Goal: Task Accomplishment & Management: Manage account settings

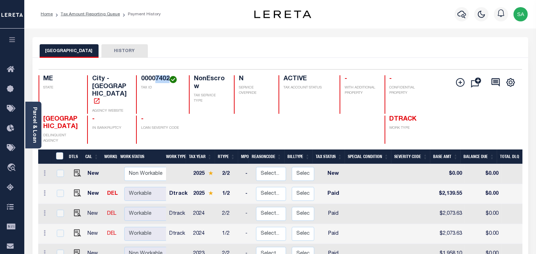
drag, startPoint x: 169, startPoint y: 77, endPoint x: 155, endPoint y: 77, distance: 14.3
click at [155, 77] on h4 "00007402" at bounding box center [160, 79] width 39 height 8
copy h4 "7402"
click at [458, 14] on icon "button" at bounding box center [462, 14] width 9 height 9
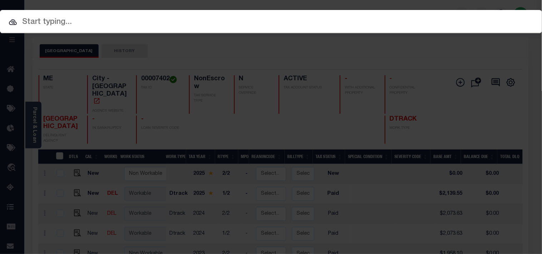
click at [390, 22] on div "Include Loans TBM Customers Borrowers Payments (Lender Non-Disb) Payments (Lend…" at bounding box center [271, 21] width 542 height 23
paste input "70920"
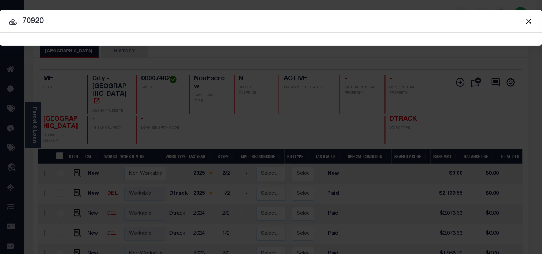
type input "70920"
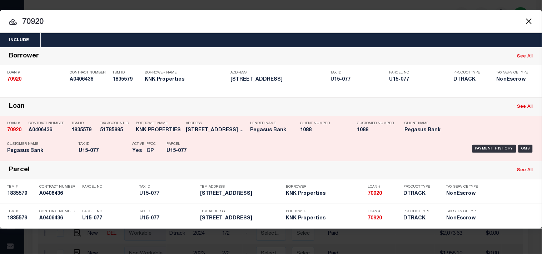
click at [213, 141] on div "Payment History OMS" at bounding box center [372, 149] width 326 height 21
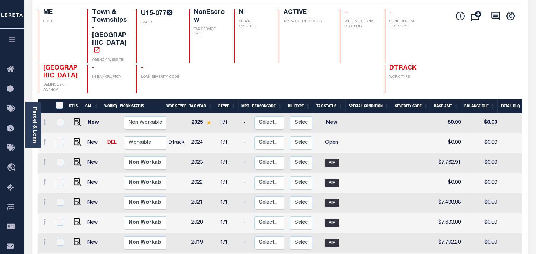
scroll to position [66, 0]
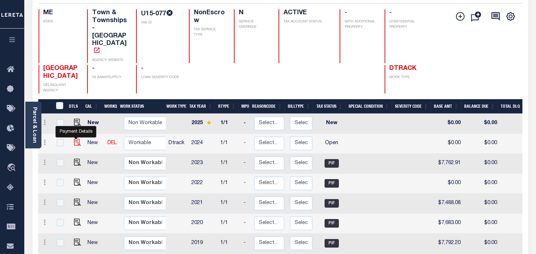
click at [77, 139] on img "" at bounding box center [77, 142] width 7 height 7
checkbox input "true"
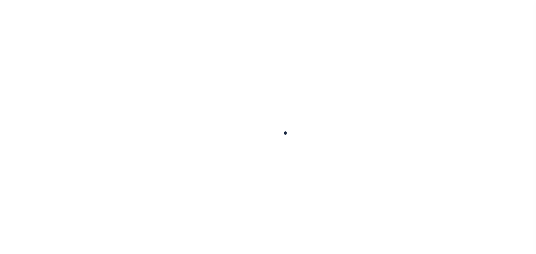
checkbox input "false"
type input "[DATE]"
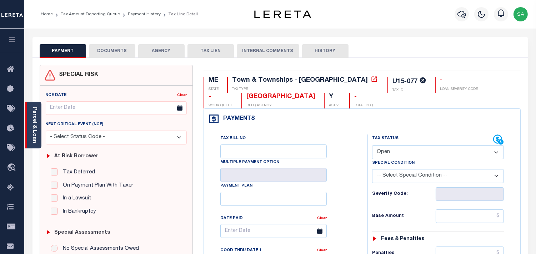
click at [36, 133] on link "Parcel & Loan" at bounding box center [34, 125] width 5 height 36
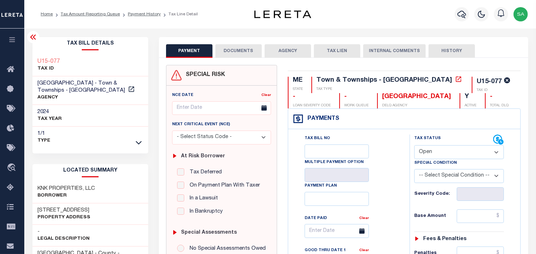
drag, startPoint x: 429, startPoint y: 149, endPoint x: 429, endPoint y: 156, distance: 7.5
click at [429, 149] on select "- Select Status Code - Open Due/Unpaid Paid Incomplete No Tax Due Internal Refu…" at bounding box center [459, 152] width 90 height 14
select select "PYD"
click at [414, 145] on select "- Select Status Code - Open Due/Unpaid Paid Incomplete No Tax Due Internal Refu…" at bounding box center [459, 152] width 90 height 14
type input "[DATE]"
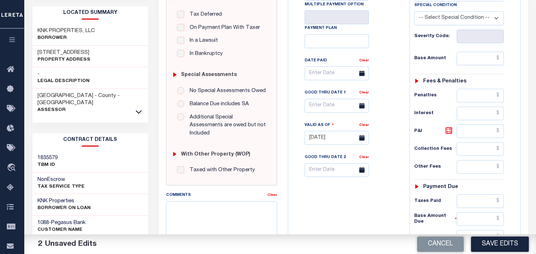
scroll to position [159, 0]
drag, startPoint x: 219, startPoint y: 213, endPoint x: 241, endPoint y: 209, distance: 22.7
click at [219, 213] on textarea "Comments" at bounding box center [221, 223] width 111 height 45
paste textarea "Information Taken verbally from Devin."
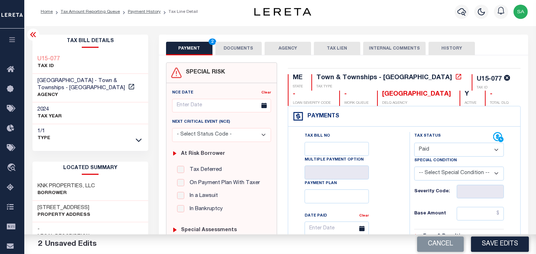
scroll to position [0, 0]
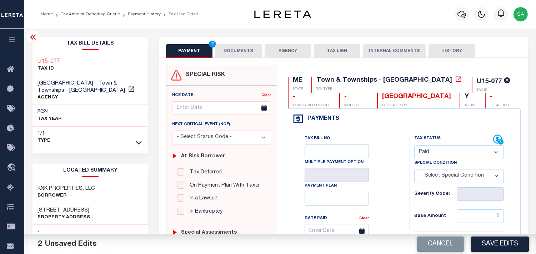
type textarea "Information Taken verbally from Devin."
click at [390, 147] on div "Tax Bill No Multiple Payment Option Payment Plan Clear" at bounding box center [347, 235] width 104 height 200
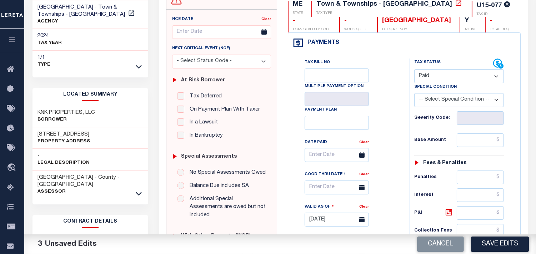
scroll to position [79, 0]
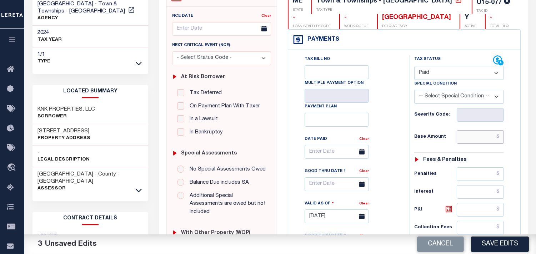
click at [481, 138] on input "text" at bounding box center [480, 137] width 47 height 14
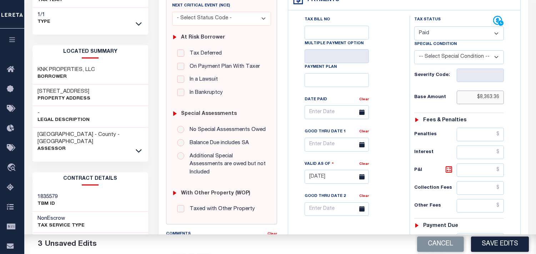
scroll to position [159, 0]
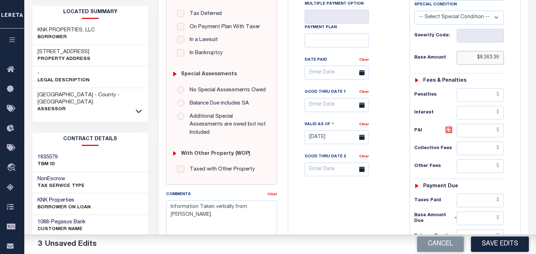
type input "$8,363.36"
click at [252, 201] on textarea "Information Taken verbally from Devin." at bounding box center [221, 223] width 111 height 45
click at [270, 204] on textarea "Information Taken verbally from Mazis." at bounding box center [221, 223] width 111 height 45
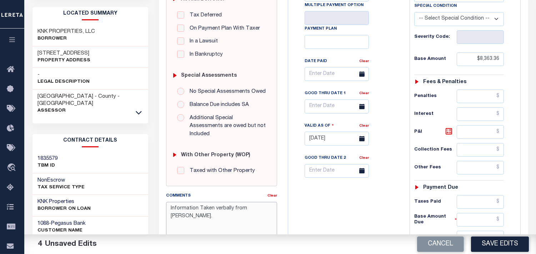
scroll to position [238, 0]
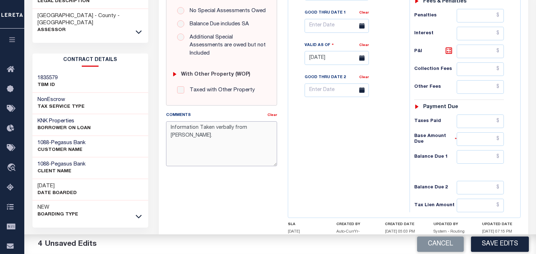
click at [255, 121] on textarea "Information Taken verbally from Mazis." at bounding box center [221, 143] width 111 height 45
type textarea "Information Taken verbally from Mavis."
click at [351, 154] on div "Tax Bill No Multiple Payment Option Payment Plan Clear" at bounding box center [347, 55] width 114 height 316
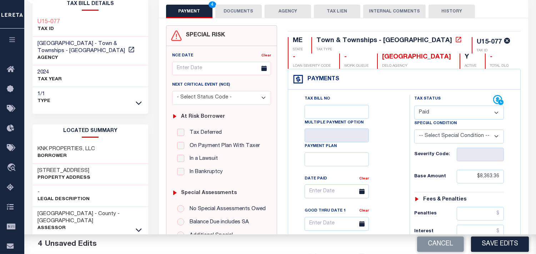
scroll to position [0, 0]
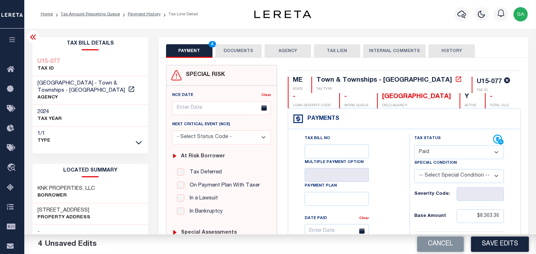
click at [393, 154] on div "Tax Bill No Multiple Payment Option Payment Plan Clear" at bounding box center [347, 235] width 104 height 200
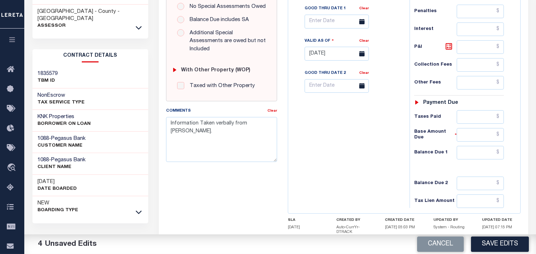
scroll to position [288, 0]
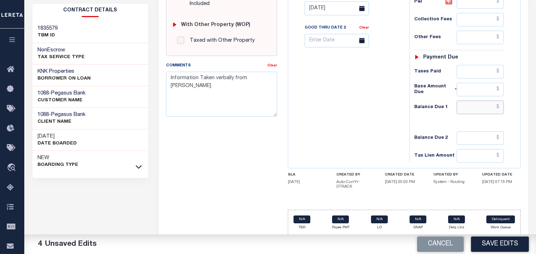
click at [469, 110] on input "text" at bounding box center [480, 108] width 47 height 14
type input "$0.00"
click at [379, 110] on div "Tax Bill No Multiple Payment Option Payment Plan Clear" at bounding box center [347, 5] width 114 height 316
click at [491, 243] on button "Save Edits" at bounding box center [500, 244] width 58 height 15
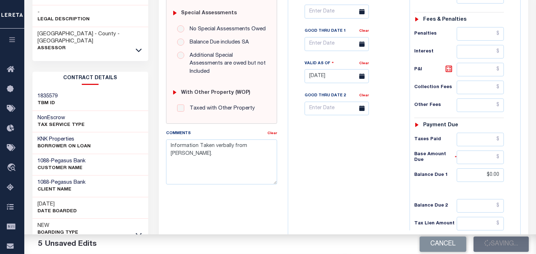
scroll to position [129, 0]
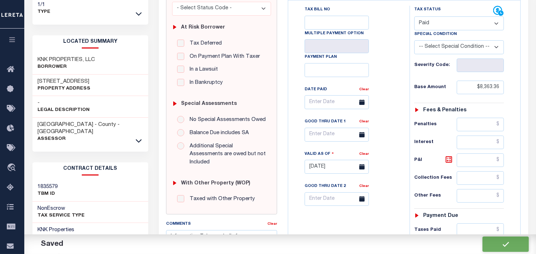
checkbox input "false"
type input "$8,363.36"
type input "$0"
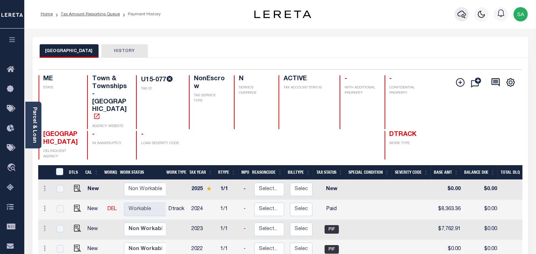
click at [464, 16] on icon "button" at bounding box center [462, 15] width 9 height 8
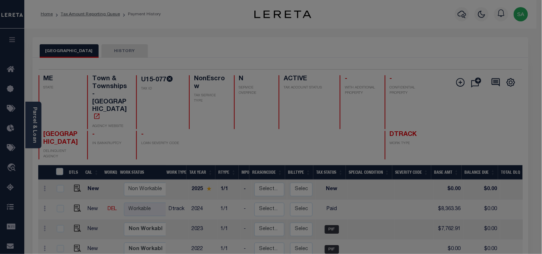
click at [418, 20] on body "Home Tax Amount Reporting Queue Payment History" at bounding box center [271, 251] width 542 height 503
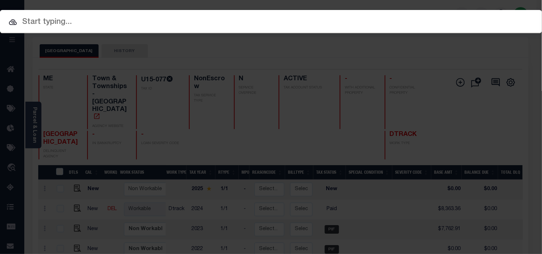
paste input "993242861"
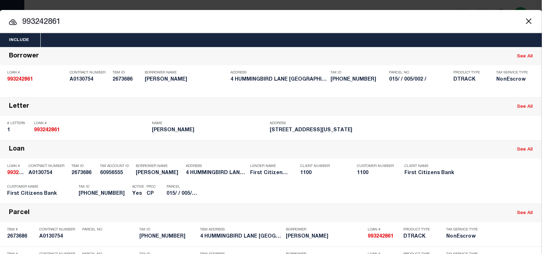
type input "993242861"
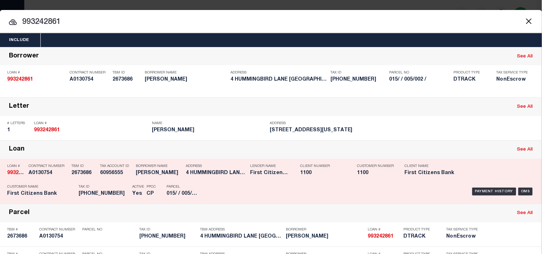
click at [125, 182] on div "Tax Account ID 60956555" at bounding box center [116, 171] width 32 height 21
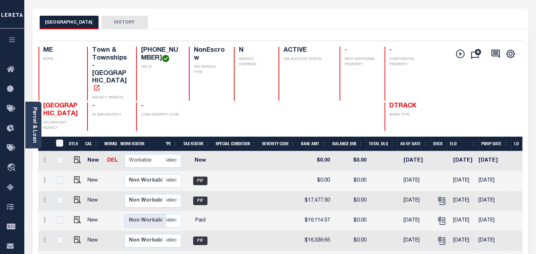
scroll to position [28, 0]
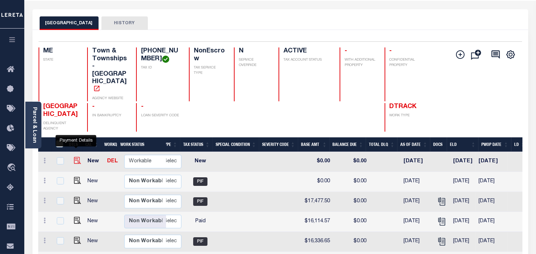
click at [78, 157] on img "" at bounding box center [77, 160] width 7 height 7
checkbox input "true"
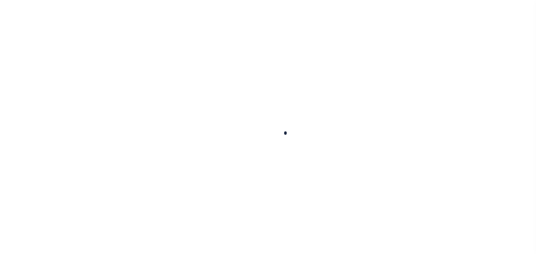
checkbox input "false"
type input "[DATE]"
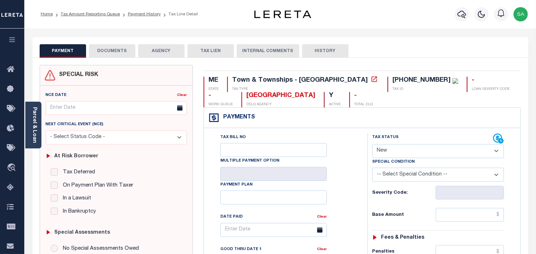
click at [346, 149] on div "Tax Bill No Multiple Payment Option Payment Plan Clear" at bounding box center [284, 234] width 146 height 200
drag, startPoint x: 36, startPoint y: 126, endPoint x: 62, endPoint y: 126, distance: 26.1
click at [36, 126] on link "Parcel & Loan" at bounding box center [34, 125] width 5 height 36
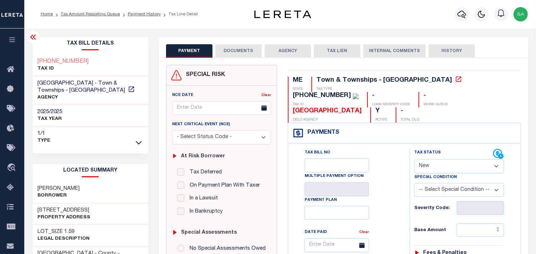
click at [383, 149] on div "Tax Bill No Multiple Payment Option Payment Plan Clear" at bounding box center [347, 249] width 104 height 200
click at [439, 160] on select "- Select Status Code - Open Due/Unpaid Paid Incomplete No Tax Due Internal Refu…" at bounding box center [459, 167] width 90 height 14
select select "PYD"
click at [414, 160] on select "- Select Status Code - Open Due/Unpaid Paid Incomplete No Tax Due Internal Refu…" at bounding box center [459, 167] width 90 height 14
type input "[DATE]"
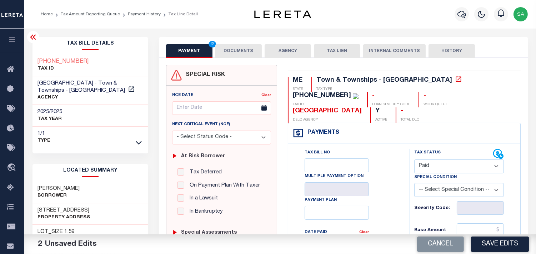
click at [382, 177] on div "Tax Bill No Multiple Payment Option Payment Plan Clear" at bounding box center [347, 249] width 104 height 200
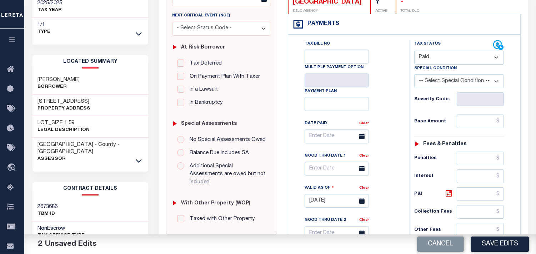
scroll to position [159, 0]
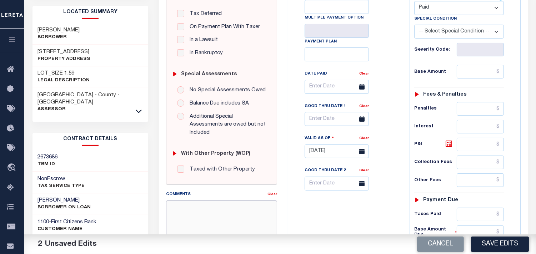
click at [210, 204] on textarea "Comments" at bounding box center [221, 223] width 111 height 45
paste textarea "Information Taken verbally from Devin."
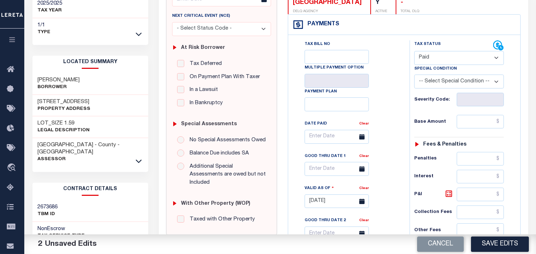
scroll to position [40, 0]
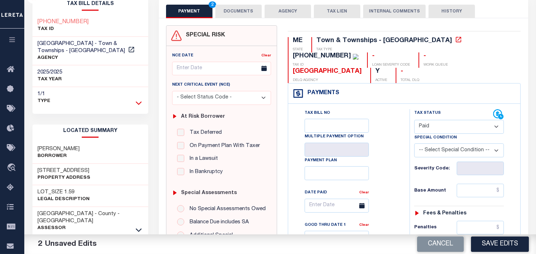
type textarea "Information Taken verbally from Devin."
click at [141, 106] on icon at bounding box center [139, 103] width 6 height 8
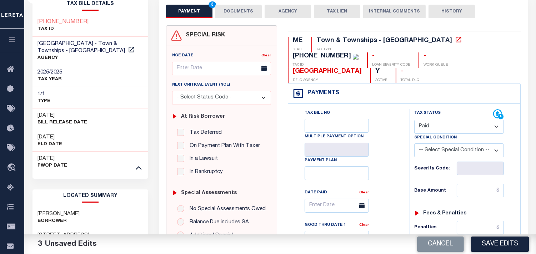
click at [435, 120] on select "- Select Status Code - Open Due/Unpaid Paid Incomplete No Tax Due Internal Refu…" at bounding box center [459, 127] width 90 height 14
select select "DUE"
click at [414, 120] on select "- Select Status Code - Open Due/Unpaid Paid Incomplete No Tax Due Internal Refu…" at bounding box center [459, 127] width 90 height 14
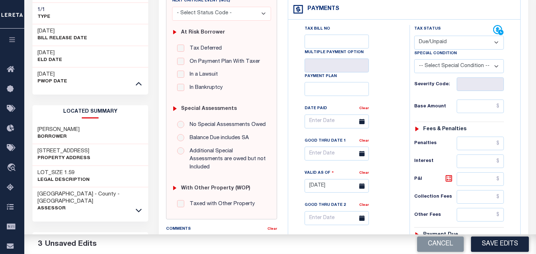
scroll to position [79, 0]
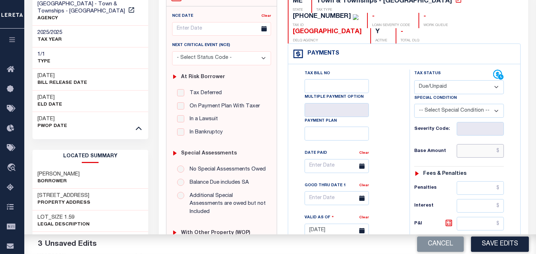
click at [462, 144] on input "text" at bounding box center [480, 151] width 47 height 14
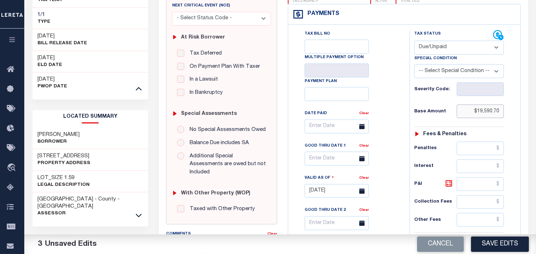
scroll to position [159, 0]
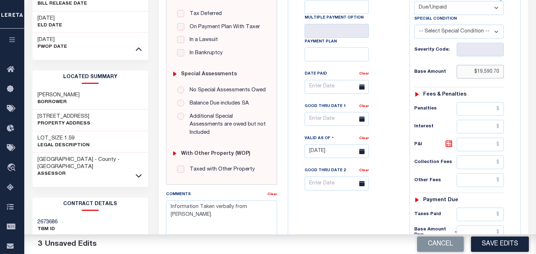
type input "$19,590.70"
click at [340, 112] on input "text" at bounding box center [337, 119] width 64 height 14
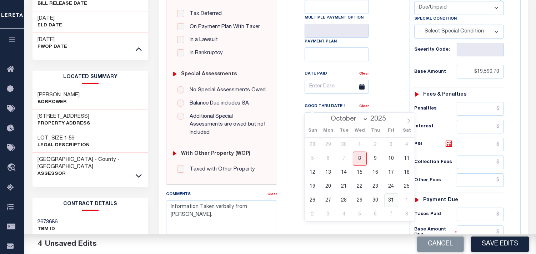
click at [388, 201] on span "31" at bounding box center [391, 201] width 14 height 14
type input "10/31/2025"
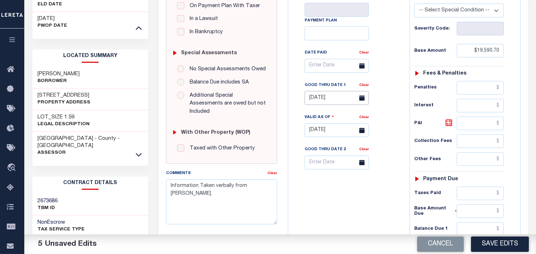
scroll to position [198, 0]
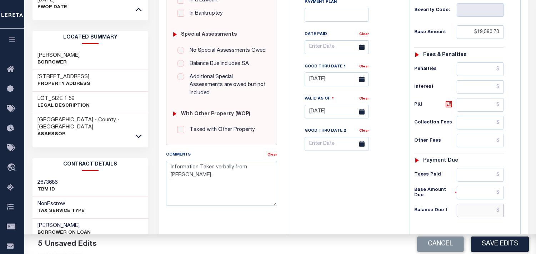
click at [491, 204] on input "text" at bounding box center [480, 211] width 47 height 14
type input "$19,852.62"
click at [443, 100] on h6 "P&I" at bounding box center [435, 105] width 43 height 10
click at [451, 100] on icon at bounding box center [449, 104] width 9 height 9
type input "$261.92"
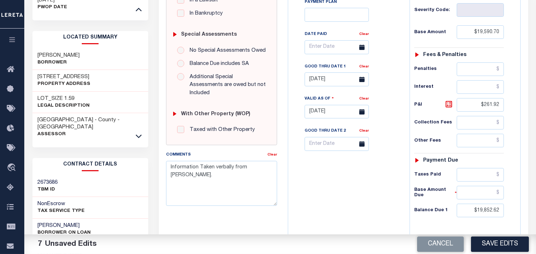
click at [364, 185] on div "Tax Bill No Multiple Payment Option Payment Plan Clear" at bounding box center [347, 109] width 114 height 316
click at [252, 161] on textarea "Information Taken verbally from Devin." at bounding box center [221, 183] width 111 height 45
click at [252, 161] on textarea "Information Taken verbally from [PERSON_NAME]." at bounding box center [221, 183] width 111 height 45
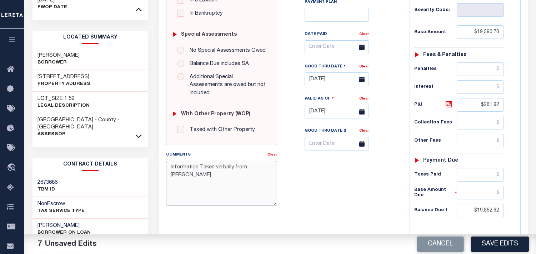
type textarea "Information Taken verbally from Woolfolk."
click at [337, 173] on div "Tax Bill No Multiple Payment Option Payment Plan Clear" at bounding box center [347, 109] width 114 height 316
click at [497, 246] on button "Save Edits" at bounding box center [500, 244] width 58 height 15
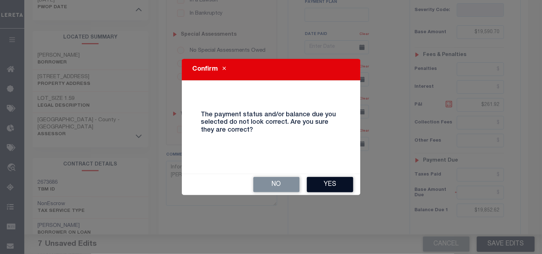
click at [346, 183] on button "Yes" at bounding box center [330, 184] width 46 height 15
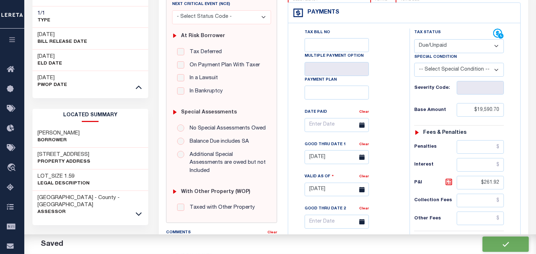
scroll to position [119, 0]
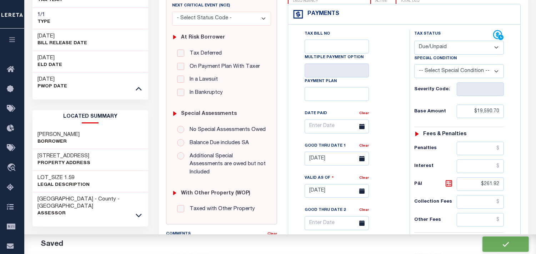
checkbox input "false"
type input "$19,590.7"
type input "$261.92"
type input "$19,852.62"
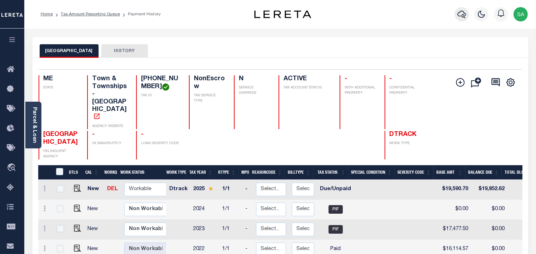
click at [461, 14] on icon "button" at bounding box center [462, 14] width 9 height 9
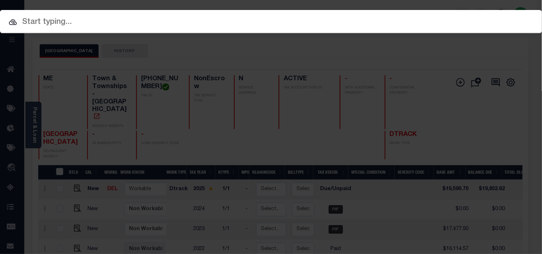
click at [317, 24] on input "text" at bounding box center [271, 22] width 542 height 13
paste input "993241434"
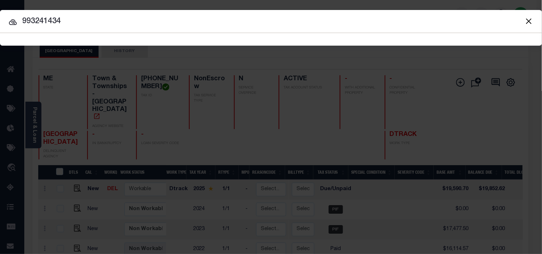
type input "993241434"
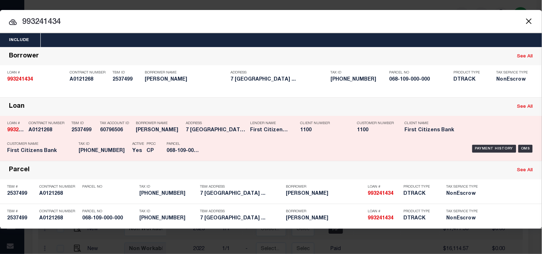
click at [219, 145] on div "Payment History OMS" at bounding box center [372, 149] width 326 height 21
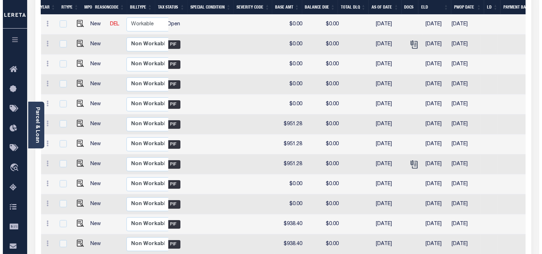
scroll to position [131, 0]
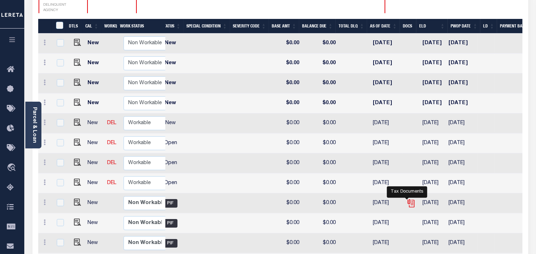
click at [408, 199] on icon "" at bounding box center [411, 202] width 6 height 6
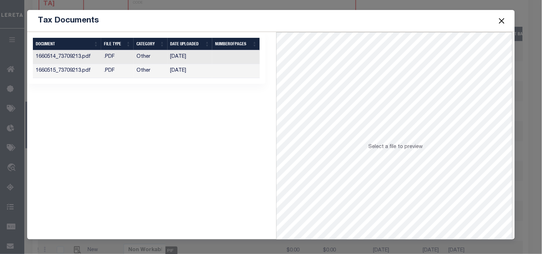
click at [178, 61] on td "[DATE]" at bounding box center [190, 57] width 45 height 14
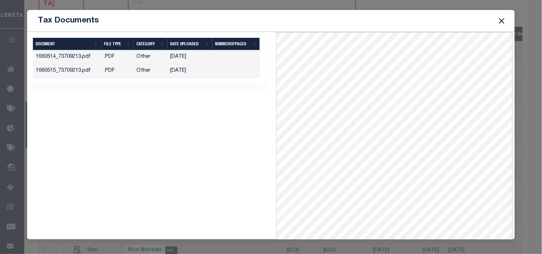
click at [182, 70] on td "09/03/2024" at bounding box center [190, 71] width 45 height 14
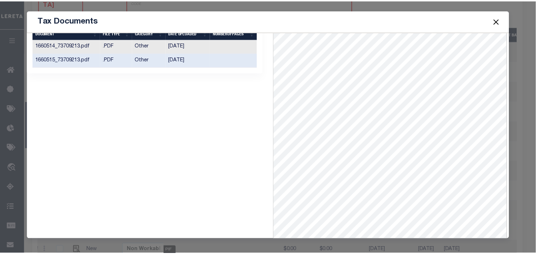
scroll to position [0, 0]
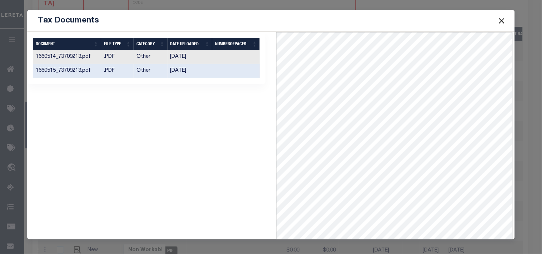
click at [185, 55] on td "09/03/2024" at bounding box center [190, 57] width 45 height 14
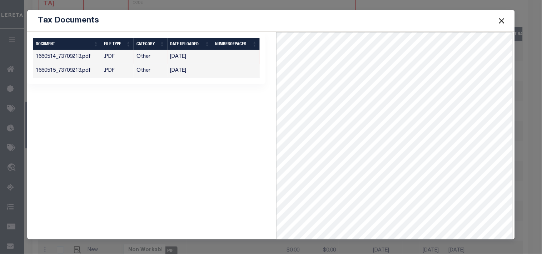
click at [502, 18] on button "Close" at bounding box center [501, 20] width 9 height 9
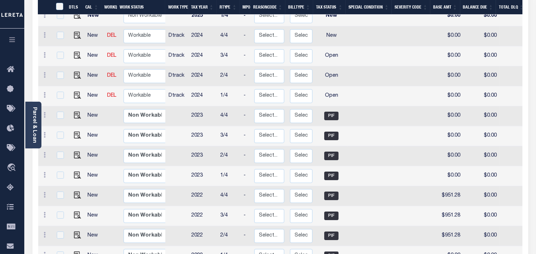
scroll to position [146, 0]
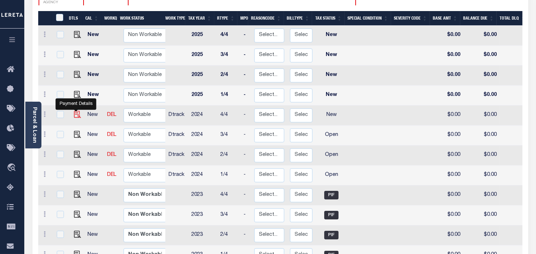
click at [75, 111] on img "" at bounding box center [77, 114] width 7 height 7
checkbox input "true"
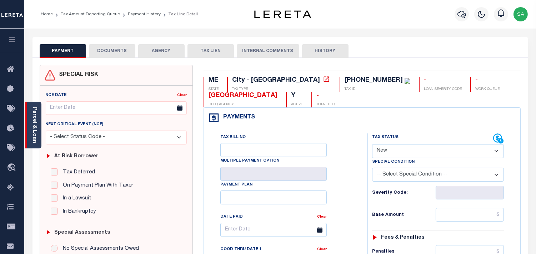
click at [35, 134] on link "Parcel & Loan" at bounding box center [34, 125] width 5 height 36
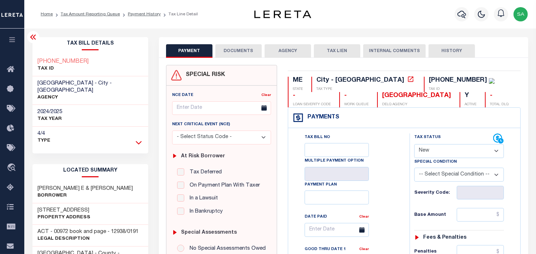
click at [138, 139] on icon at bounding box center [139, 143] width 6 height 8
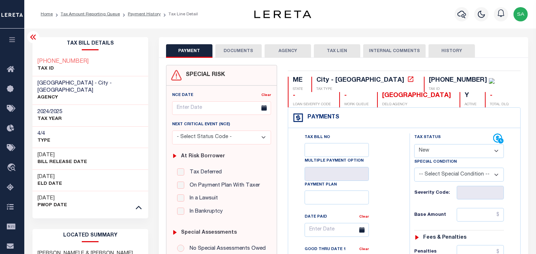
click at [433, 155] on select "- Select Status Code - Open Due/Unpaid Paid Incomplete No Tax Due Internal Refu…" at bounding box center [459, 151] width 90 height 14
select select "PYD"
click at [414, 145] on select "- Select Status Code - Open Due/Unpaid Paid Incomplete No Tax Due Internal Refu…" at bounding box center [459, 151] width 90 height 14
type input "[DATE]"
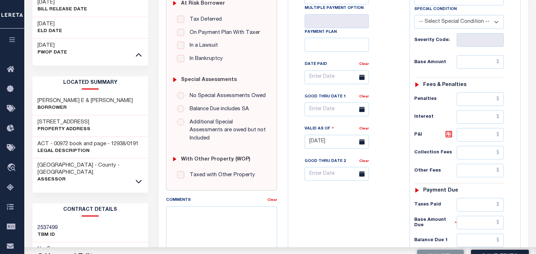
scroll to position [238, 0]
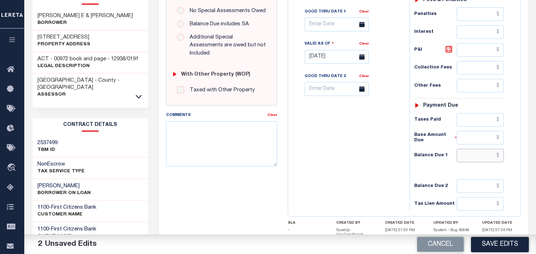
click at [496, 158] on input "text" at bounding box center [480, 156] width 47 height 14
type input "$0.00"
click at [321, 158] on div "Tax Bill No Multiple Payment Option Payment Plan Clear" at bounding box center [347, 54] width 114 height 316
click at [213, 128] on textarea "Comments" at bounding box center [221, 143] width 111 height 45
paste textarea "Information Taken verbally from Devin."
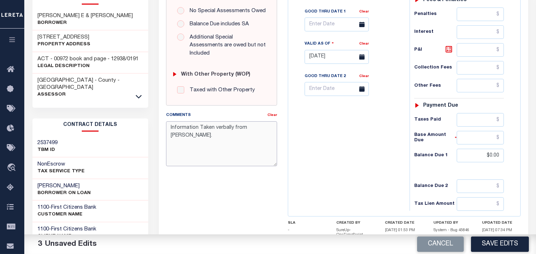
click at [259, 121] on textarea "Information Taken verbally from Devin." at bounding box center [221, 143] width 111 height 45
click at [250, 121] on textarea "Information Taken verbally from Devin." at bounding box center [221, 143] width 111 height 45
drag, startPoint x: 273, startPoint y: 123, endPoint x: 251, endPoint y: 141, distance: 29.0
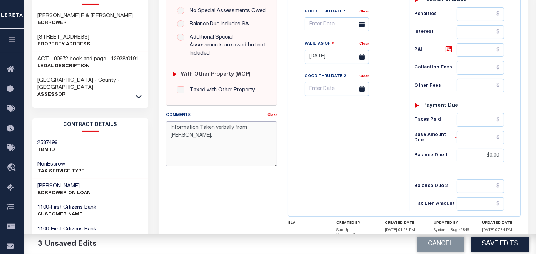
click at [168, 121] on textarea "Information Taken verbally from Emily." at bounding box center [221, 143] width 111 height 45
type textarea "Information Taken verbally from Emily."
click at [338, 161] on div "Tax Bill No Multiple Payment Option Payment Plan Clear" at bounding box center [347, 54] width 114 height 316
click at [498, 247] on button "Save Edits" at bounding box center [500, 244] width 58 height 15
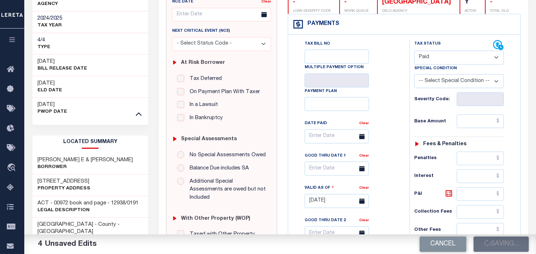
scroll to position [79, 0]
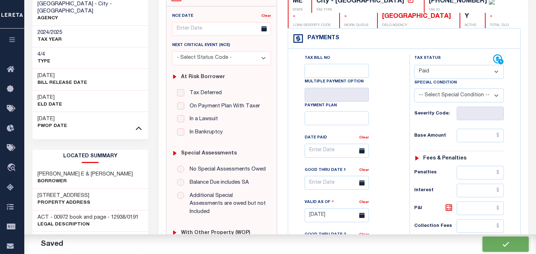
checkbox input "false"
type input "$0"
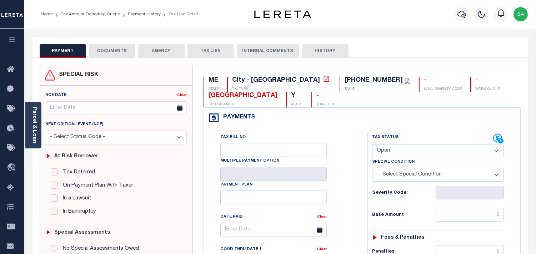
drag, startPoint x: 395, startPoint y: 151, endPoint x: 395, endPoint y: 156, distance: 5.7
click at [395, 156] on select "- Select Status Code - Open Due/Unpaid Paid Incomplete No Tax Due Internal Refu…" at bounding box center [438, 151] width 132 height 14
select select "PYD"
click at [372, 145] on select "- Select Status Code - Open Due/Unpaid Paid Incomplete No Tax Due Internal Refu…" at bounding box center [438, 151] width 132 height 14
type input "10/08/2025"
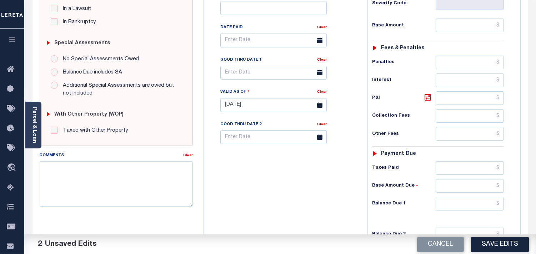
scroll to position [198, 0]
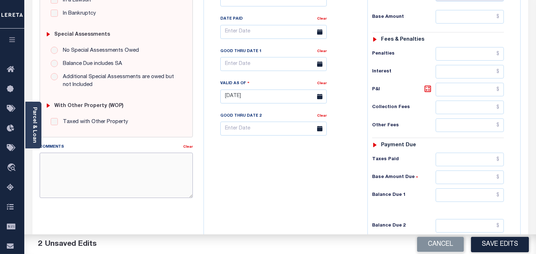
click at [155, 178] on textarea "Comments" at bounding box center [116, 175] width 153 height 45
paste textarea "Information Taken verbally from Emily."
type textarea "Information Taken verbally from Emily."
drag, startPoint x: 484, startPoint y: 197, endPoint x: 437, endPoint y: 198, distance: 47.2
click at [484, 197] on input "text" at bounding box center [470, 196] width 68 height 14
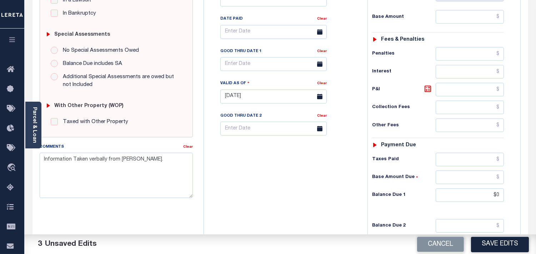
type input "$0.00"
click at [326, 198] on div "Tax Bill No Multiple Payment Option Payment Plan Clear" at bounding box center [284, 93] width 156 height 316
click at [500, 245] on button "Save Edits" at bounding box center [500, 244] width 58 height 15
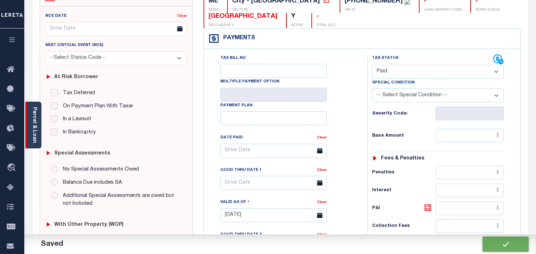
checkbox input "false"
type input "$0"
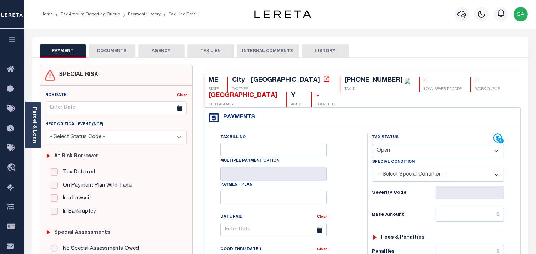
click at [386, 149] on select "- Select Status Code - Open Due/Unpaid Paid Incomplete No Tax Due Internal Refu…" at bounding box center [438, 151] width 132 height 14
select select "PYD"
click at [372, 145] on select "- Select Status Code - Open Due/Unpaid Paid Incomplete No Tax Due Internal Refu…" at bounding box center [438, 151] width 132 height 14
type input "[DATE]"
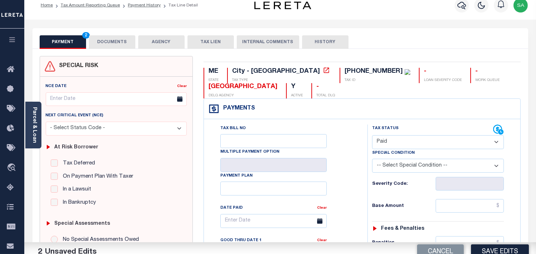
scroll to position [238, 0]
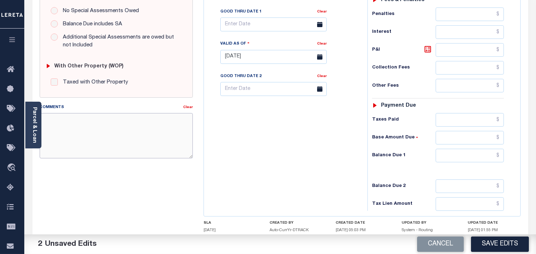
click at [125, 139] on textarea "Comments" at bounding box center [116, 135] width 153 height 45
paste textarea "Information Taken verbally from [PERSON_NAME]."
type textarea "Information Taken verbally from [PERSON_NAME]."
drag, startPoint x: 479, startPoint y: 159, endPoint x: 460, endPoint y: 161, distance: 19.4
click at [479, 159] on input "text" at bounding box center [470, 156] width 68 height 14
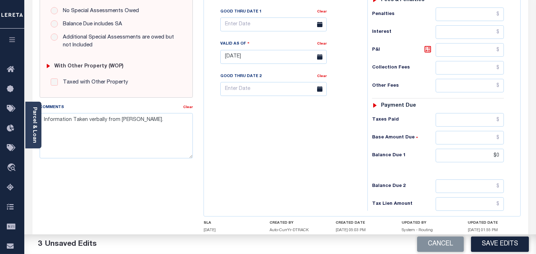
type input "$0.00"
click at [369, 162] on div "Tax Status Status - Select Status Code -" at bounding box center [441, 54] width 146 height 316
click at [492, 240] on button "Save Edits" at bounding box center [500, 244] width 58 height 15
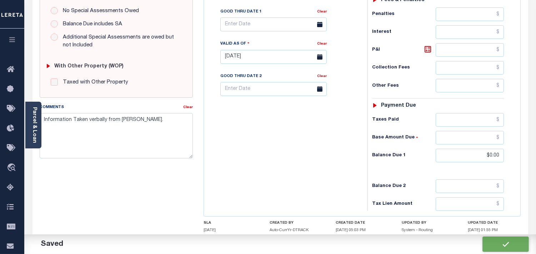
checkbox input "false"
type input "$0"
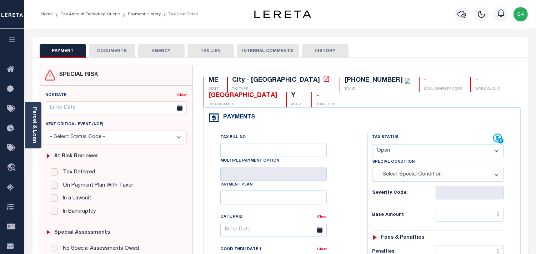
drag, startPoint x: 399, startPoint y: 154, endPoint x: 399, endPoint y: 158, distance: 4.0
click at [399, 154] on select "- Select Status Code - Open Due/Unpaid Paid Incomplete No Tax Due Internal Refu…" at bounding box center [438, 151] width 132 height 14
select select "PYD"
click at [372, 145] on select "- Select Status Code - Open Due/Unpaid Paid Incomplete No Tax Due Internal Refu…" at bounding box center [438, 151] width 132 height 14
type input "[DATE]"
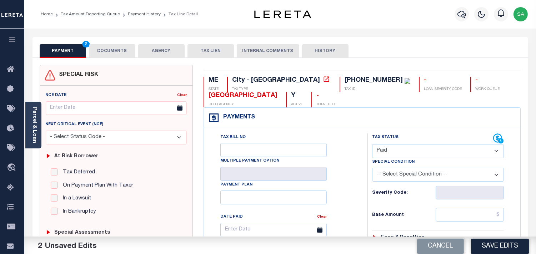
scroll to position [198, 0]
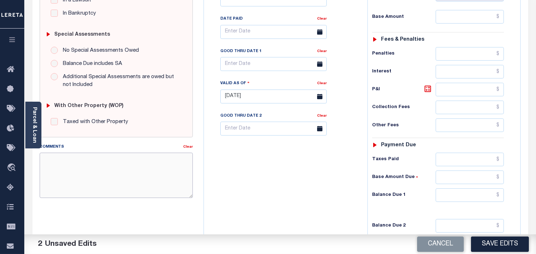
click at [148, 185] on textarea "Comments" at bounding box center [116, 175] width 153 height 45
paste textarea "Information Taken verbally from Emily."
type textarea "Information Taken verbally from Emily."
click at [478, 201] on input "text" at bounding box center [470, 196] width 68 height 14
type input "$0.00"
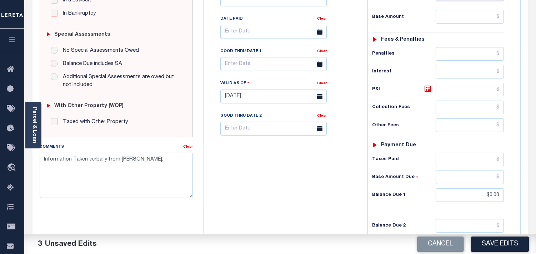
drag, startPoint x: 338, startPoint y: 185, endPoint x: 349, endPoint y: 190, distance: 12.6
click at [338, 185] on div "Tax Bill No Multiple Payment Option Payment Plan Clear" at bounding box center [284, 93] width 156 height 316
click at [493, 241] on button "Save Edits" at bounding box center [500, 244] width 58 height 15
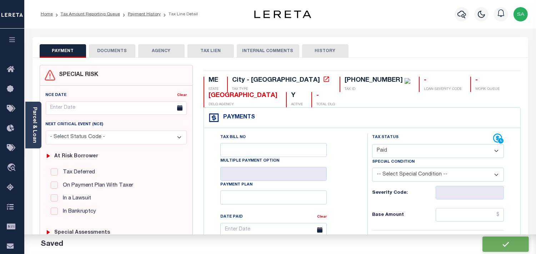
checkbox input "false"
type input "$0"
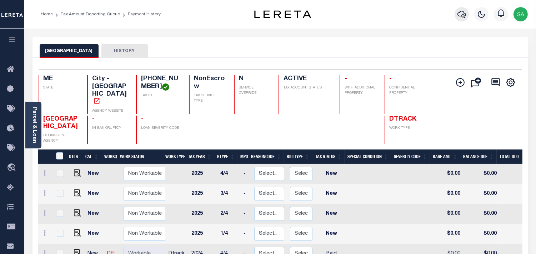
click at [462, 17] on icon "button" at bounding box center [462, 14] width 9 height 9
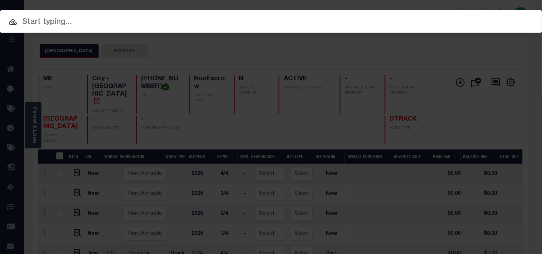
click at [372, 17] on input "text" at bounding box center [271, 22] width 542 height 13
paste input "2182517"
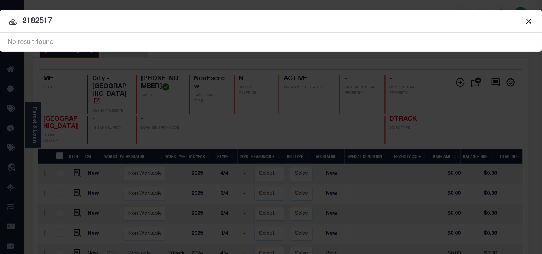
click at [21, 19] on input "2182517" at bounding box center [271, 21] width 542 height 13
type input "0002182517"
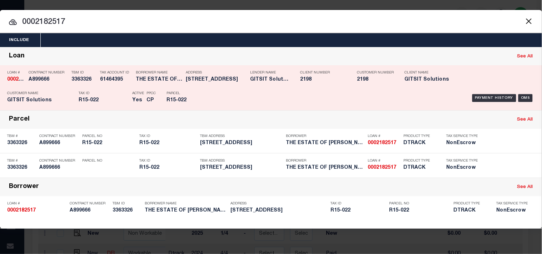
click at [112, 86] on div "Tax Account ID 61464395" at bounding box center [116, 77] width 32 height 21
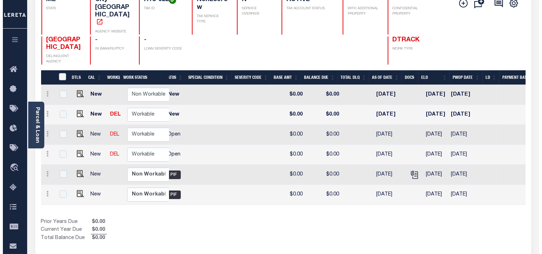
scroll to position [0, 142]
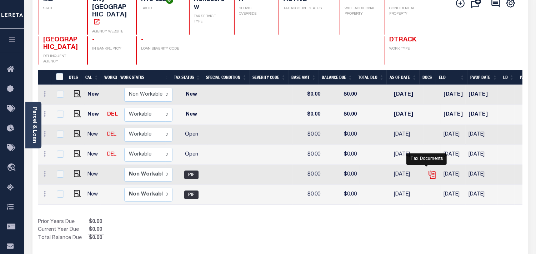
click at [428, 170] on icon "" at bounding box center [432, 174] width 9 height 9
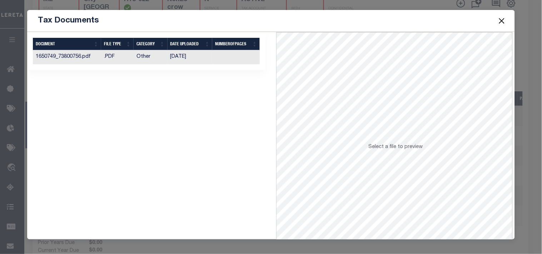
click at [175, 54] on td "[DATE]" at bounding box center [190, 57] width 45 height 14
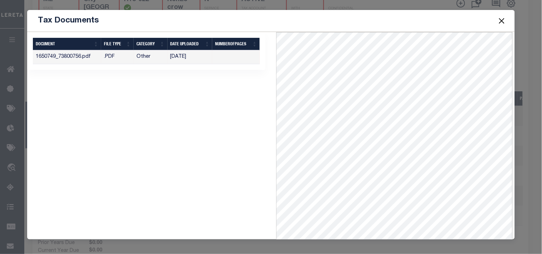
click at [499, 19] on button "Close" at bounding box center [501, 20] width 9 height 9
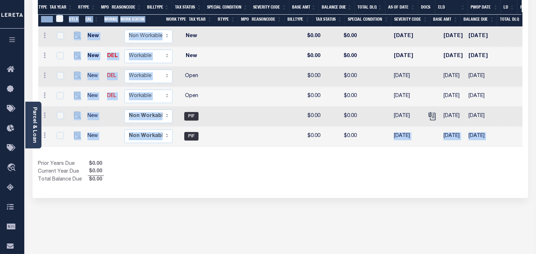
drag, startPoint x: 352, startPoint y: 131, endPoint x: 207, endPoint y: 141, distance: 145.4
click at [207, 141] on div "DTLS CAL WorkQ Work Status Work Type Tax Year RType MPO ReasonCode BillType Tax…" at bounding box center [280, 98] width 485 height 172
click at [235, 160] on div "Prior Years Due $0.00 Current Year Due $0.00 Total Balance Due $0.00" at bounding box center [159, 172] width 242 height 24
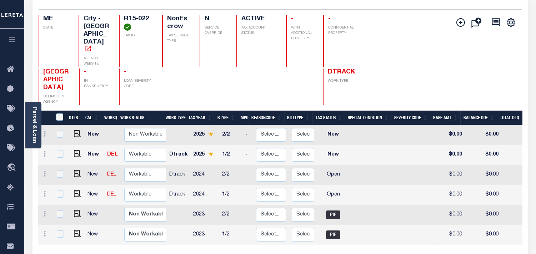
scroll to position [40, 0]
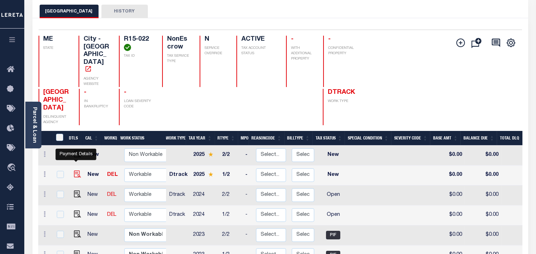
click at [77, 171] on img "" at bounding box center [77, 174] width 7 height 7
checkbox input "true"
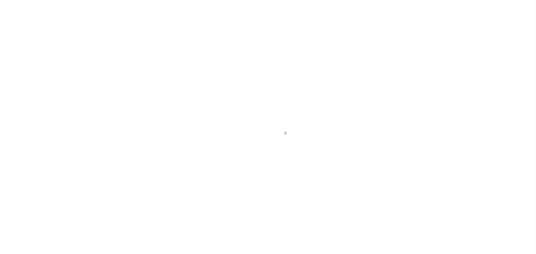
select select "NW2"
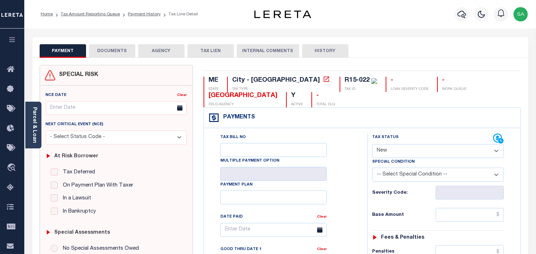
drag, startPoint x: 34, startPoint y: 131, endPoint x: 62, endPoint y: 158, distance: 38.9
click at [34, 131] on link "Parcel & Loan" at bounding box center [34, 125] width 5 height 36
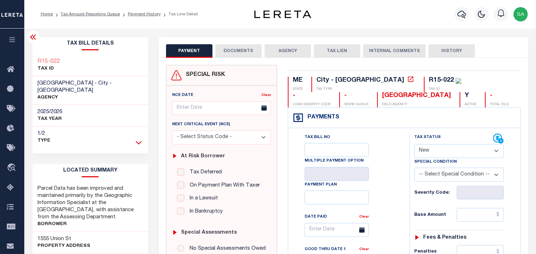
click at [141, 139] on icon at bounding box center [139, 143] width 6 height 8
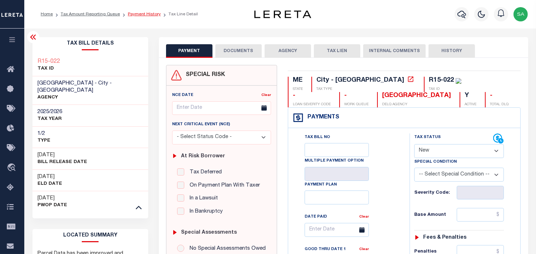
click at [140, 13] on link "Payment History" at bounding box center [144, 14] width 33 height 4
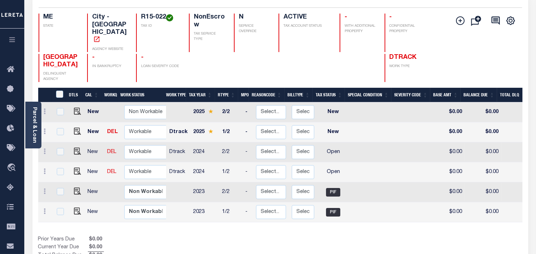
scroll to position [79, 0]
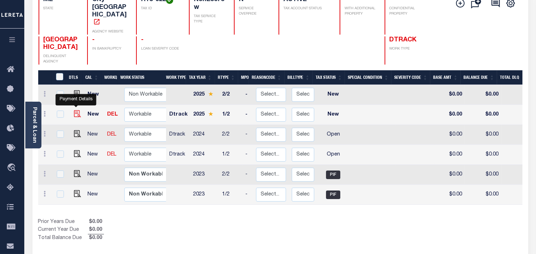
click at [76, 110] on img "" at bounding box center [77, 113] width 7 height 7
checkbox input "true"
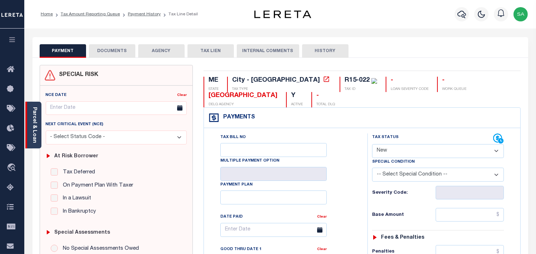
click at [38, 135] on div "Parcel & Loan" at bounding box center [33, 125] width 16 height 47
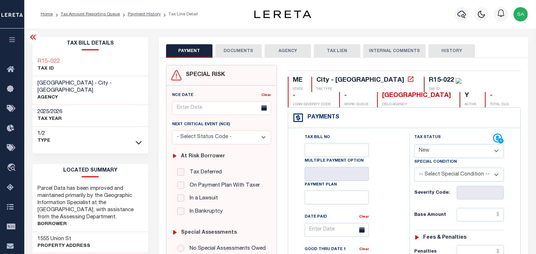
click at [445, 152] on select "- Select Status Code - Open Due/Unpaid Paid Incomplete No Tax Due Internal Refu…" at bounding box center [459, 151] width 90 height 14
select select "DUE"
click at [414, 145] on select "- Select Status Code - Open Due/Unpaid Paid Incomplete No Tax Due Internal Refu…" at bounding box center [459, 151] width 90 height 14
type input "[DATE]"
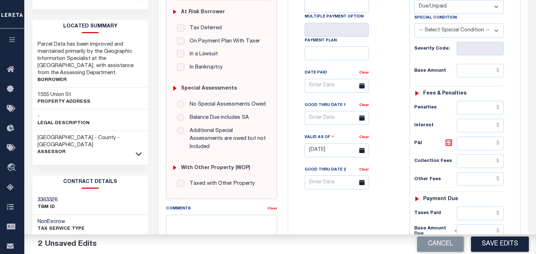
scroll to position [198, 0]
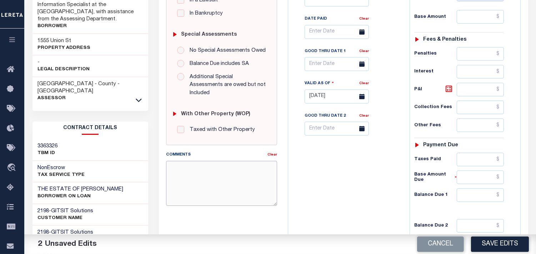
click at [224, 180] on textarea "Comments" at bounding box center [221, 183] width 111 height 45
paste textarea "Information Taken verbally from [PERSON_NAME]."
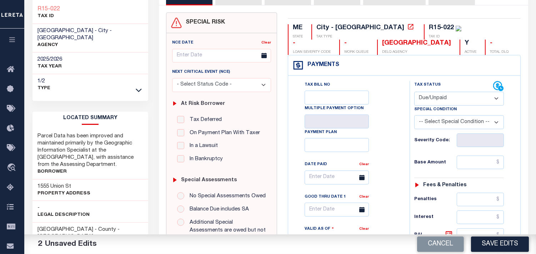
scroll to position [40, 0]
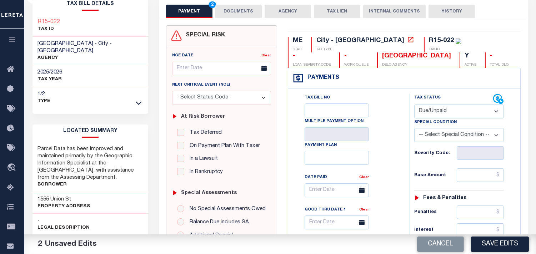
type textarea "Information Taken verbally from [PERSON_NAME]."
click at [483, 179] on input "text" at bounding box center [480, 176] width 47 height 14
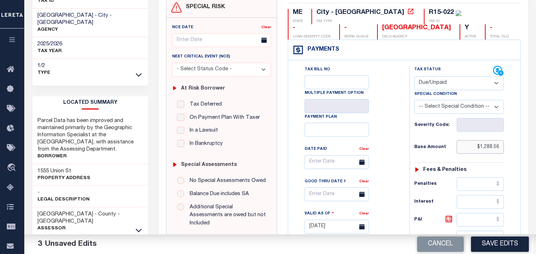
scroll to position [79, 0]
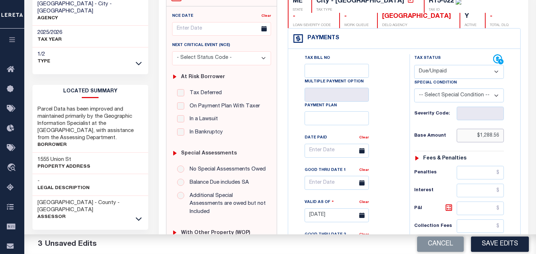
type input "$1,288.56"
click at [329, 184] on input "text" at bounding box center [337, 183] width 64 height 14
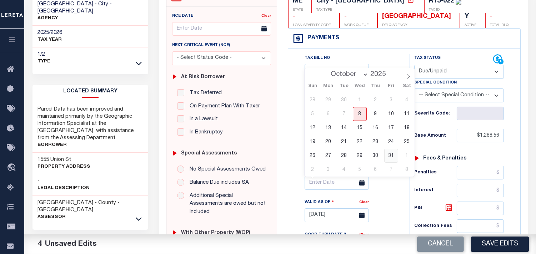
click at [391, 156] on span "31" at bounding box center [391, 156] width 14 height 14
type input "[DATE]"
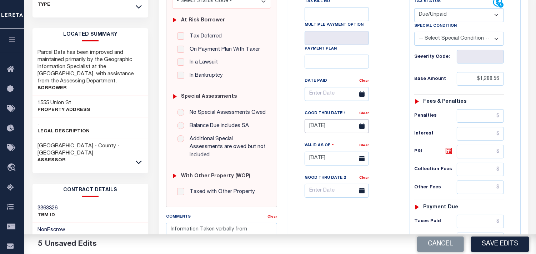
scroll to position [238, 0]
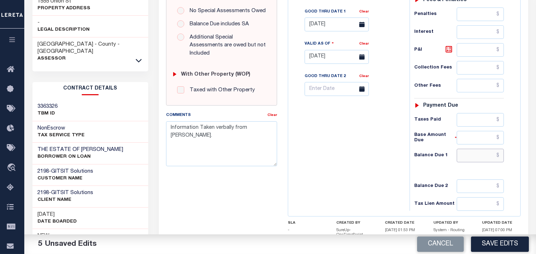
click at [488, 157] on input "text" at bounding box center [480, 156] width 47 height 14
type input "$1,308.74"
drag, startPoint x: 452, startPoint y: 50, endPoint x: 424, endPoint y: 69, distance: 33.2
click at [452, 49] on icon at bounding box center [449, 49] width 6 height 6
type input "$20.18"
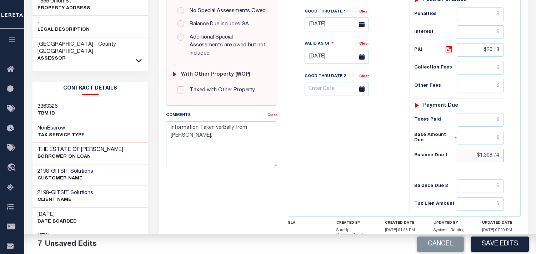
click at [491, 155] on input "$1,308.74" at bounding box center [480, 156] width 47 height 14
type input "$1,300.74"
click at [419, 172] on div "Tax Status Status - Select Status Code -" at bounding box center [462, 54] width 104 height 316
click at [449, 48] on icon at bounding box center [449, 49] width 9 height 9
type input "$12.18"
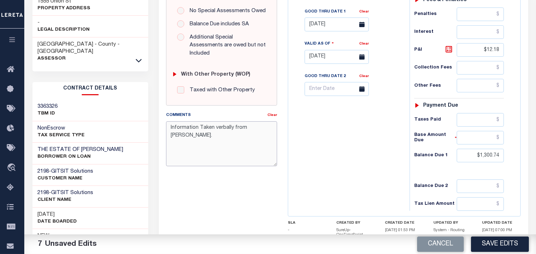
click at [255, 122] on textarea "Information Taken verbally from Devin." at bounding box center [221, 143] width 111 height 45
drag, startPoint x: 267, startPoint y: 118, endPoint x: 125, endPoint y: 118, distance: 141.8
click at [125, 118] on div "Parcel & Loan Tax Bill Details R15-022 TAX ID AGENCY 2025/2026 TAX YEAR 2025" at bounding box center [280, 51] width 507 height 521
type textarea "Information Taken verbally from Holly."
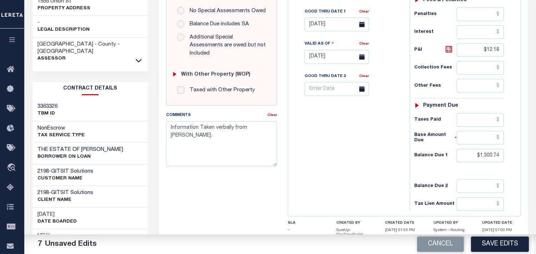
click at [329, 147] on div "Tax Bill No Multiple Payment Option Payment Plan Clear" at bounding box center [347, 54] width 114 height 316
click at [501, 246] on button "Save Edits" at bounding box center [500, 244] width 58 height 15
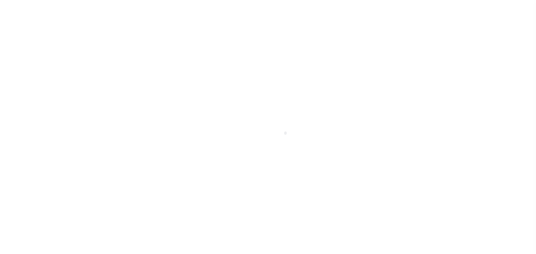
select select "OP2"
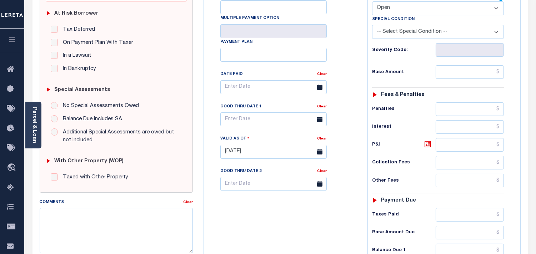
scroll to position [238, 0]
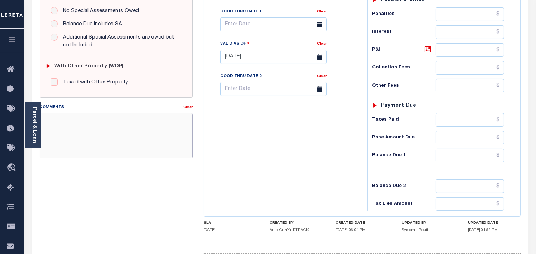
click at [136, 143] on textarea "Comments" at bounding box center [116, 135] width 153 height 45
paste textarea "Information Taken verbally from Holly."
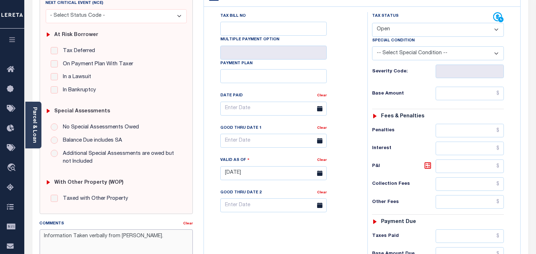
scroll to position [119, 0]
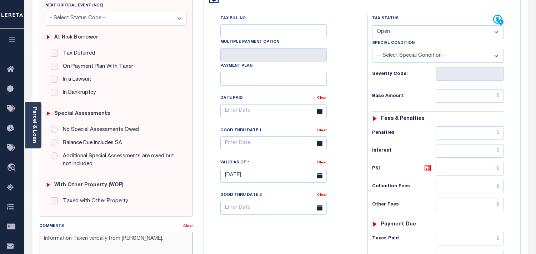
type textarea "Information Taken verbally from Holly."
type input "[DATE]"
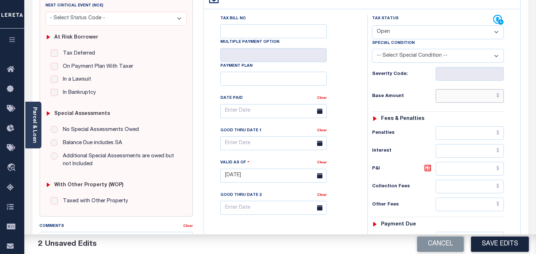
drag, startPoint x: 477, startPoint y: 98, endPoint x: 382, endPoint y: 60, distance: 102.4
click at [477, 98] on input "text" at bounding box center [470, 96] width 68 height 14
paste input "1258.62"
type input "$1,258.62"
drag, startPoint x: 393, startPoint y: 30, endPoint x: 392, endPoint y: 36, distance: 5.8
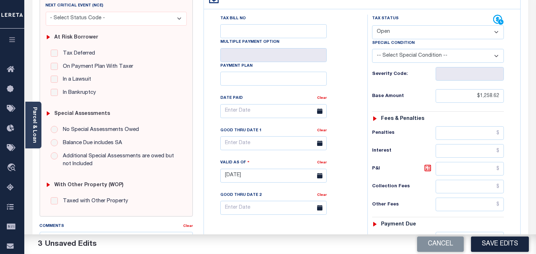
click at [393, 30] on select "- Select Status Code - Open Due/Unpaid Paid Incomplete No Tax Due Internal Refu…" at bounding box center [438, 32] width 132 height 14
select select "DUE"
click at [372, 25] on select "- Select Status Code - Open Due/Unpaid Paid Incomplete No Tax Due Internal Refu…" at bounding box center [438, 32] width 132 height 14
click at [390, 58] on select "-- Select Special Condition -- 3RD PARTY TAX LIEN AGENCY TAX LIEN (A.K.A Inside…" at bounding box center [438, 56] width 132 height 14
select select "20"
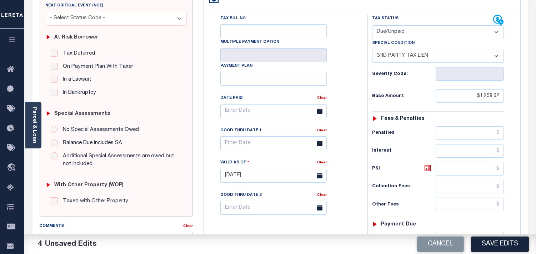
click at [372, 49] on select "-- Select Special Condition -- 3RD PARTY TAX LIEN AGENCY TAX LIEN (A.K.A Inside…" at bounding box center [438, 56] width 132 height 14
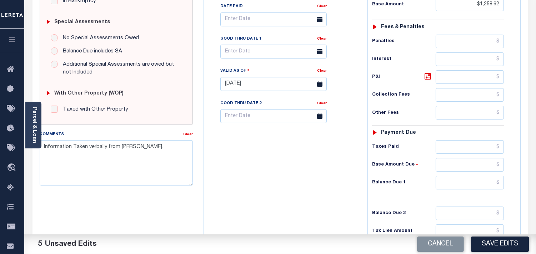
scroll to position [288, 0]
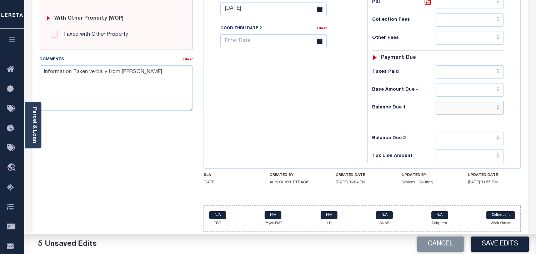
drag, startPoint x: 478, startPoint y: 109, endPoint x: 367, endPoint y: 121, distance: 111.5
click at [478, 109] on input "text" at bounding box center [470, 108] width 68 height 14
paste input "1383.94"
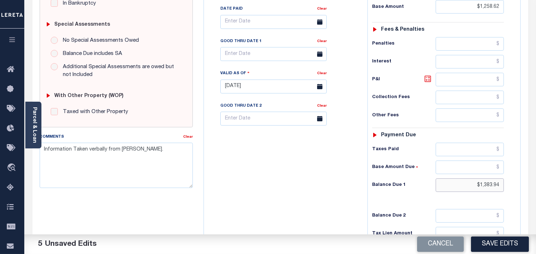
type input "$1,383.94"
click at [430, 82] on icon at bounding box center [428, 79] width 6 height 6
type input "$125.32"
click at [152, 160] on textarea "Information Taken verbally from Holly." at bounding box center [116, 165] width 153 height 45
drag, startPoint x: 56, startPoint y: 159, endPoint x: 37, endPoint y: 154, distance: 20.0
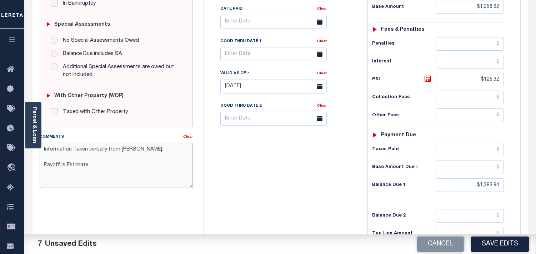
click at [37, 154] on div "Comments Clear Information Taken verbally from Holly. Payoff is Estimate" at bounding box center [116, 163] width 164 height 61
type textarea "Information Taken verbally from Holly. Payoff is Estimate"
click at [288, 176] on div "Tax Bill No Multiple Payment Option Payment Plan Clear" at bounding box center [284, 83] width 156 height 316
click at [490, 244] on button "Save Edits" at bounding box center [500, 244] width 58 height 15
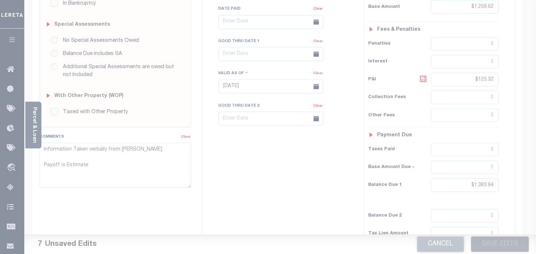
scroll to position [129, 0]
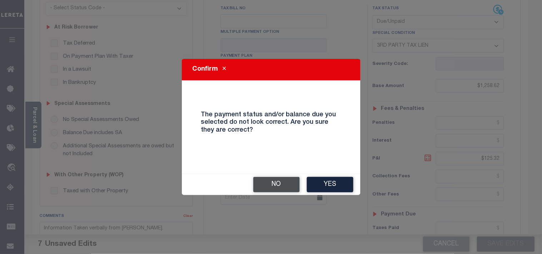
click at [277, 186] on button "No" at bounding box center [276, 184] width 46 height 15
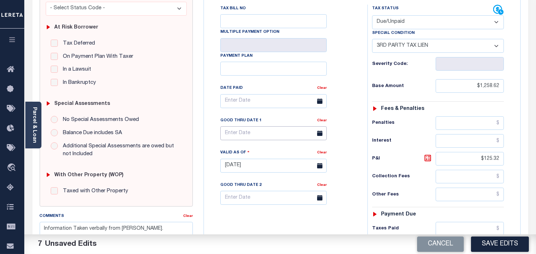
click at [273, 137] on input "text" at bounding box center [273, 133] width 106 height 14
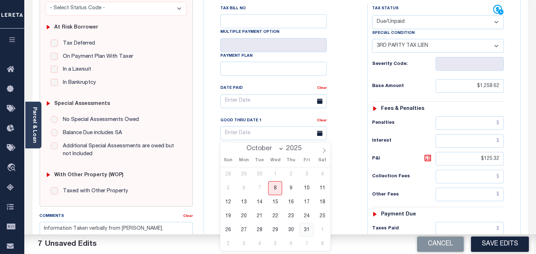
click at [309, 229] on span "31" at bounding box center [307, 230] width 14 height 14
type input "10/31/2025"
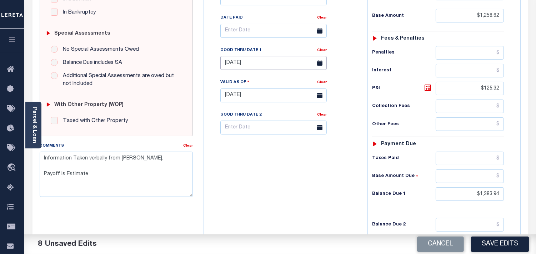
scroll to position [288, 0]
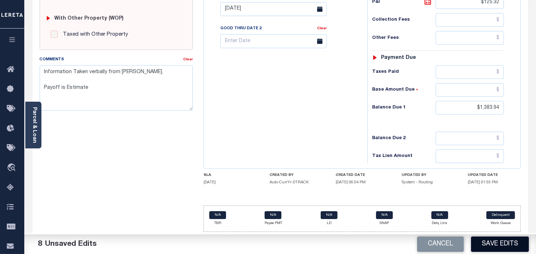
click at [494, 246] on button "Save Edits" at bounding box center [500, 244] width 58 height 15
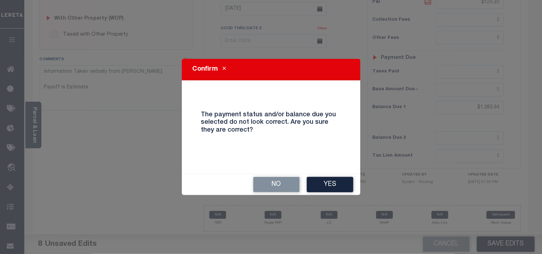
drag, startPoint x: 331, startPoint y: 184, endPoint x: 331, endPoint y: 173, distance: 10.4
click at [331, 184] on button "Yes" at bounding box center [330, 184] width 46 height 15
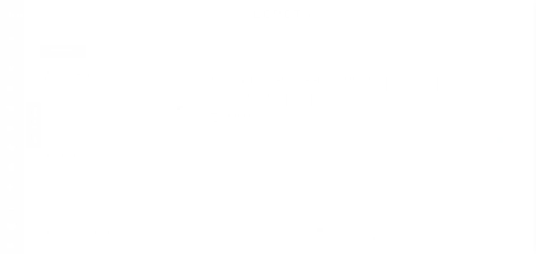
select select "OP2"
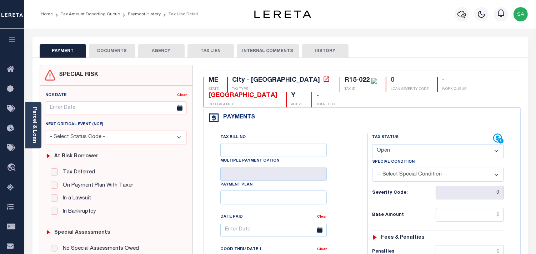
scroll to position [198, 0]
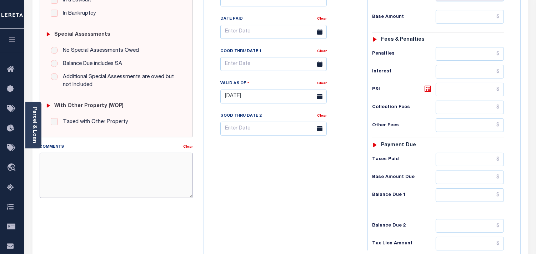
click at [103, 156] on textarea "Comments" at bounding box center [116, 175] width 153 height 45
paste textarea "Information Taken verbally from Holly. Payoff is Estimate"
type textarea "Information Taken verbally from Holly. Payoff is Estimate"
type input "[DATE]"
click at [257, 68] on input "text" at bounding box center [273, 64] width 106 height 14
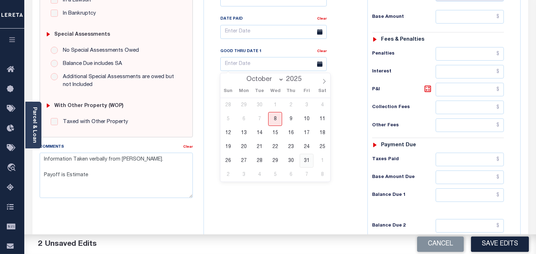
click at [303, 159] on span "31" at bounding box center [307, 161] width 14 height 14
type input "10/31/2025"
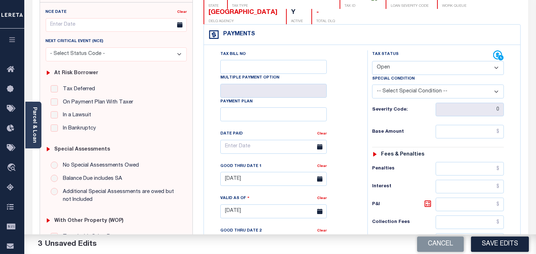
scroll to position [79, 0]
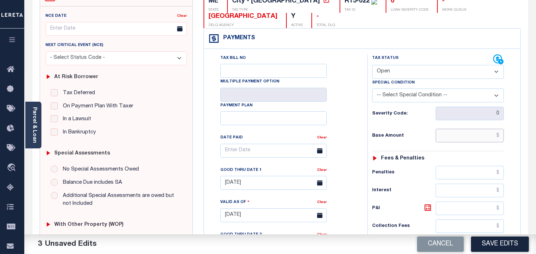
drag, startPoint x: 454, startPoint y: 134, endPoint x: 448, endPoint y: 137, distance: 6.9
click at [454, 134] on input "text" at bounding box center [470, 136] width 68 height 14
paste input "1258.62"
type input "$1,258.62"
click at [405, 70] on select "- Select Status Code - Open Due/Unpaid Paid Incomplete No Tax Due Internal Refu…" at bounding box center [438, 72] width 132 height 14
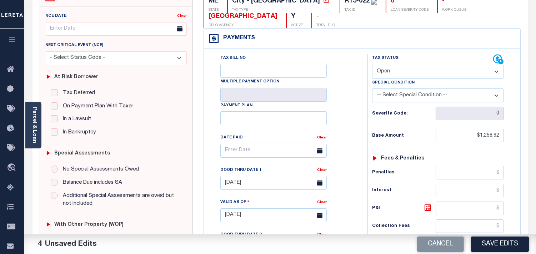
select select "DUE"
click at [372, 65] on select "- Select Status Code - Open Due/Unpaid Paid Incomplete No Tax Due Internal Refu…" at bounding box center [438, 72] width 132 height 14
click at [398, 98] on select "-- Select Special Condition -- 3RD PARTY TAX LIEN AGENCY TAX LIEN (A.K.A Inside…" at bounding box center [438, 96] width 132 height 14
select select "20"
click at [398, 98] on select "-- Select Special Condition -- 3RD PARTY TAX LIEN AGENCY TAX LIEN (A.K.A Inside…" at bounding box center [438, 96] width 132 height 14
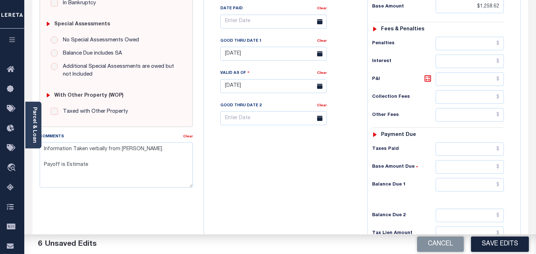
scroll to position [238, 0]
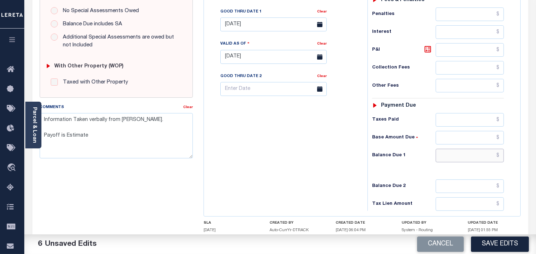
click at [469, 155] on input "text" at bounding box center [470, 156] width 68 height 14
paste input "1383.94"
type input "$1,383.94"
drag, startPoint x: 352, startPoint y: 159, endPoint x: 406, endPoint y: 79, distance: 96.4
click at [352, 159] on div "Tax Bill No Multiple Payment Option Payment Plan Clear" at bounding box center [284, 54] width 156 height 316
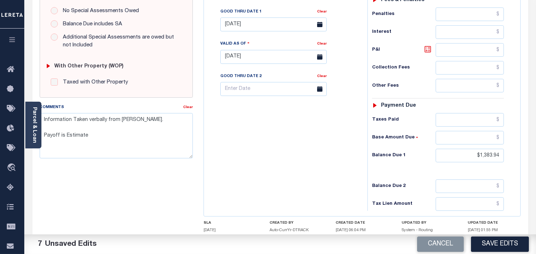
click at [427, 48] on icon at bounding box center [428, 49] width 9 height 9
type input "$125.32"
click at [475, 242] on button "Save Edits" at bounding box center [500, 244] width 58 height 15
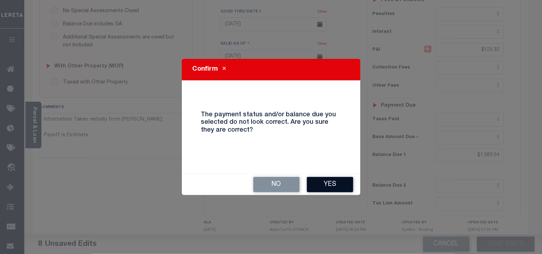
click at [328, 181] on button "Yes" at bounding box center [330, 184] width 46 height 15
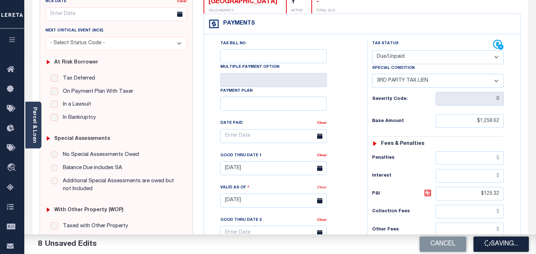
scroll to position [79, 0]
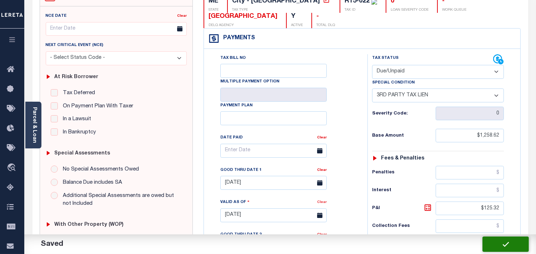
checkbox input "false"
type textarea "Information Taken verbally from Holly. Payoff is Estimate"
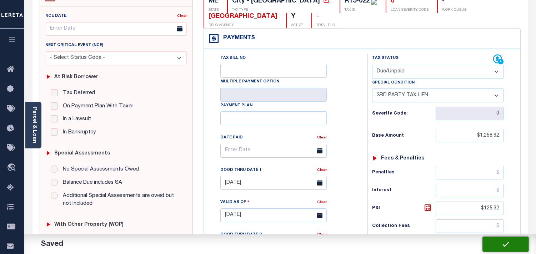
type input "$1,258.62"
type input "$125.32"
type input "$1,383.94"
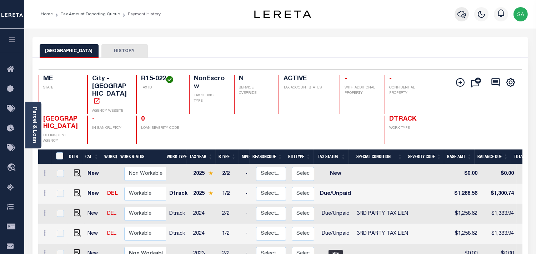
click at [462, 16] on icon "button" at bounding box center [462, 14] width 9 height 9
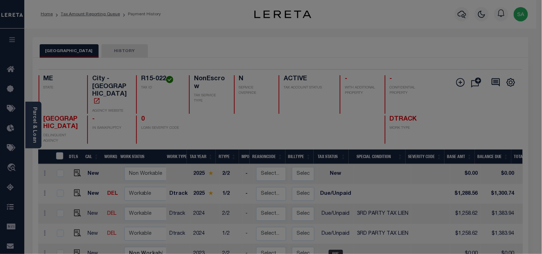
click at [0, 0] on span at bounding box center [0, 0] width 0 height 0
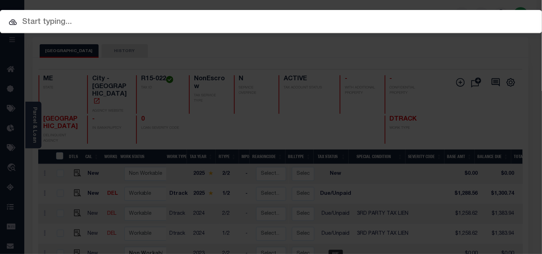
paste input "202477-02"
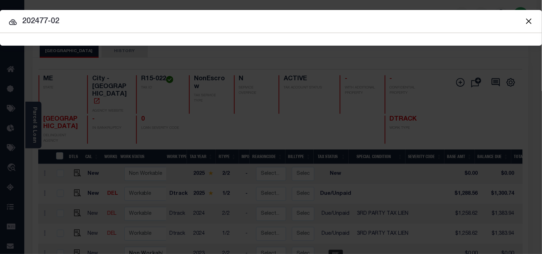
type input "202477-02"
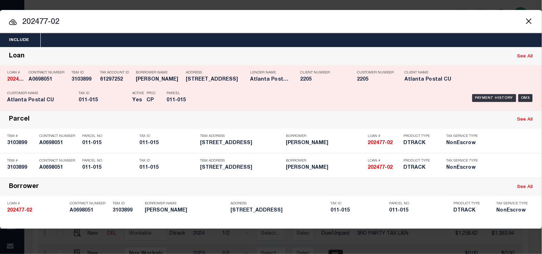
click at [208, 92] on div "Payment History OMS" at bounding box center [372, 98] width 336 height 21
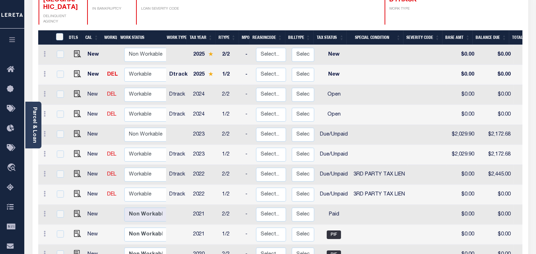
scroll to position [119, 0]
